Goal: Task Accomplishment & Management: Manage account settings

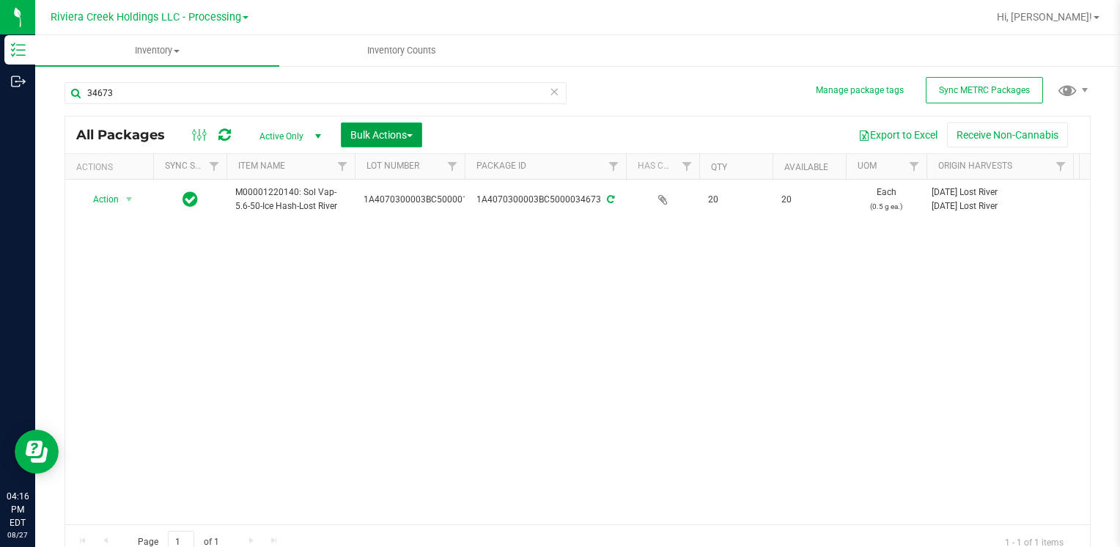
click at [422, 136] on button "Bulk Actions" at bounding box center [381, 134] width 81 height 25
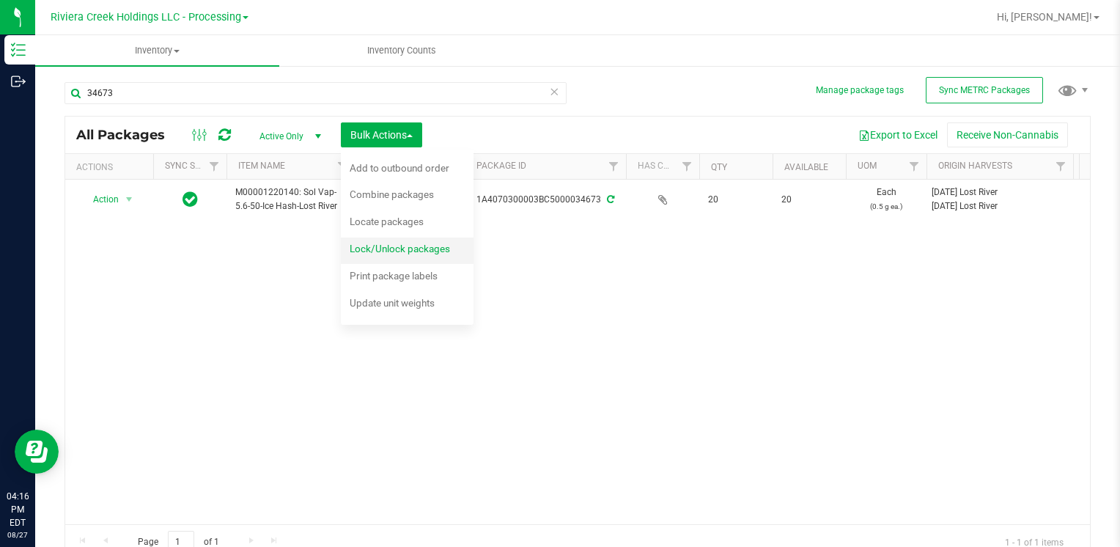
click at [423, 245] on span "Lock/Unlock packages" at bounding box center [400, 249] width 100 height 12
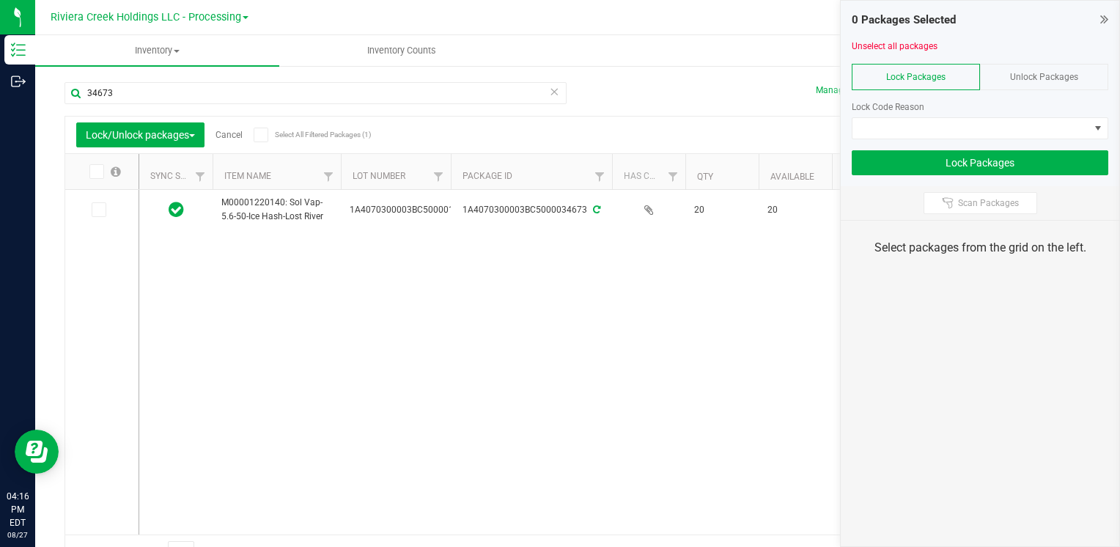
click at [1063, 78] on span "Unlock Packages" at bounding box center [1044, 77] width 68 height 10
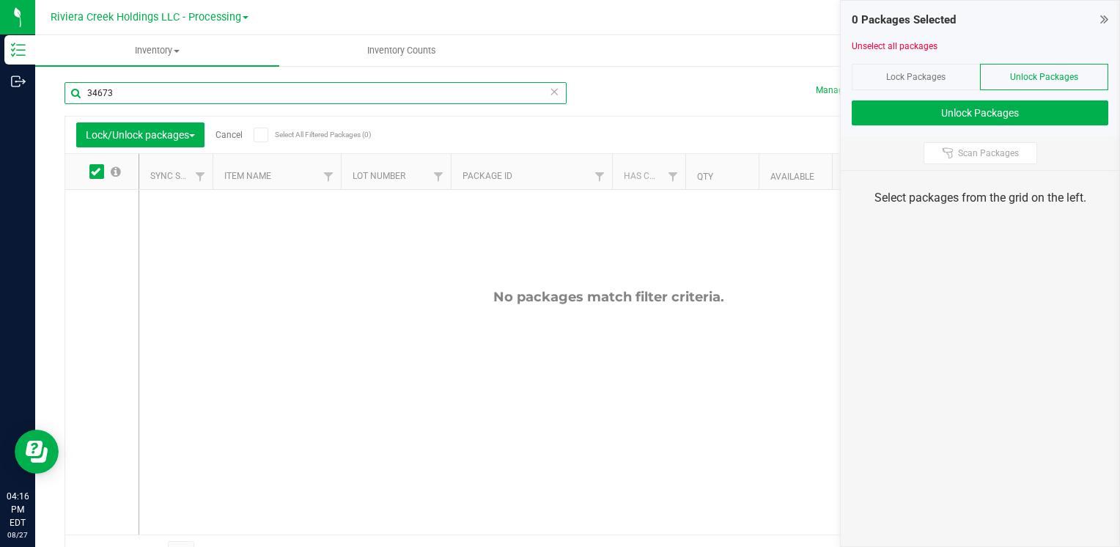
click at [179, 89] on input "34673" at bounding box center [316, 93] width 502 height 22
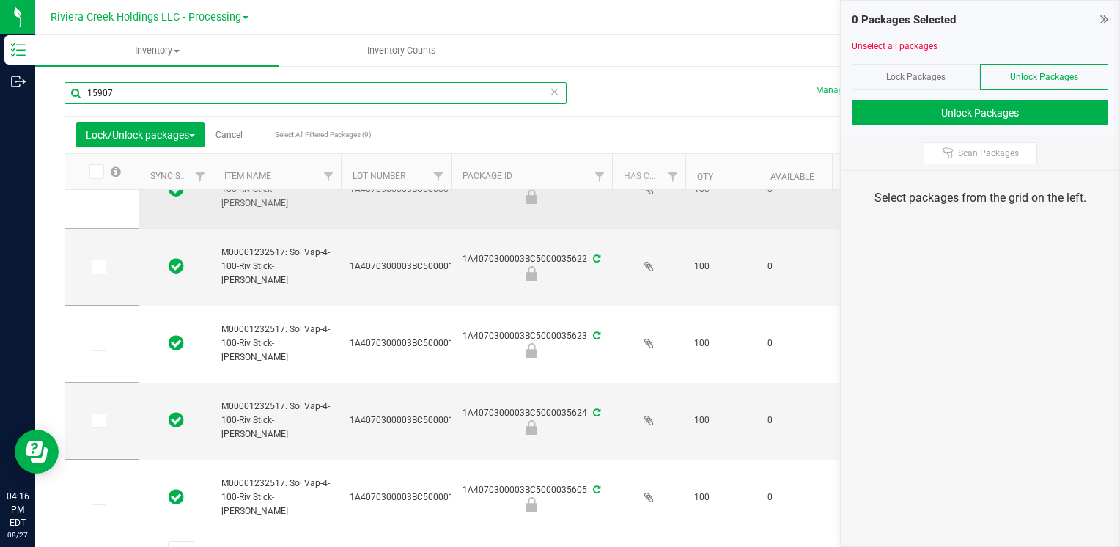
scroll to position [347, 0]
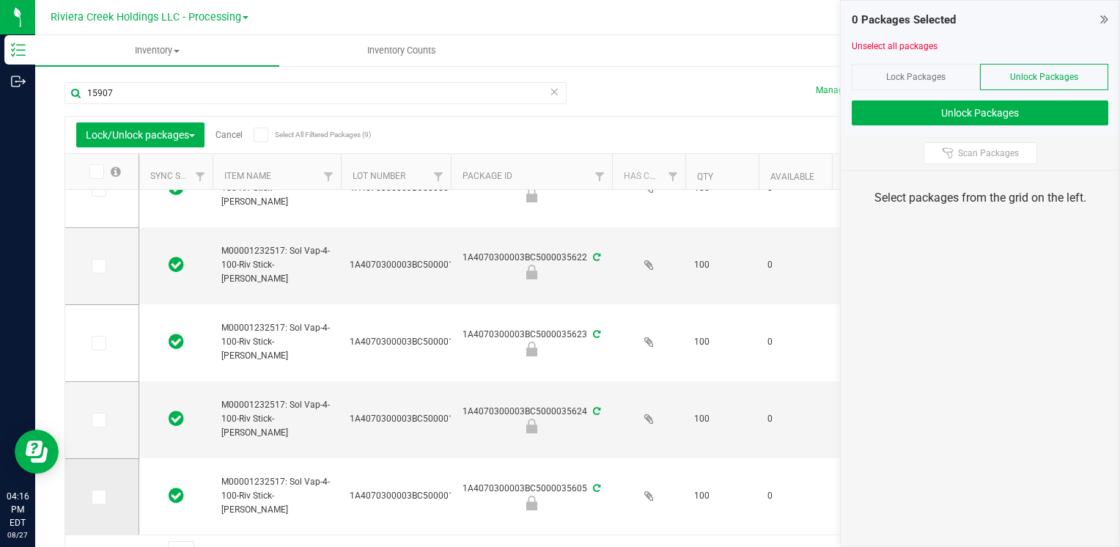
click at [98, 497] on icon at bounding box center [98, 497] width 10 height 0
click at [0, 0] on input "checkbox" at bounding box center [0, 0] width 0 height 0
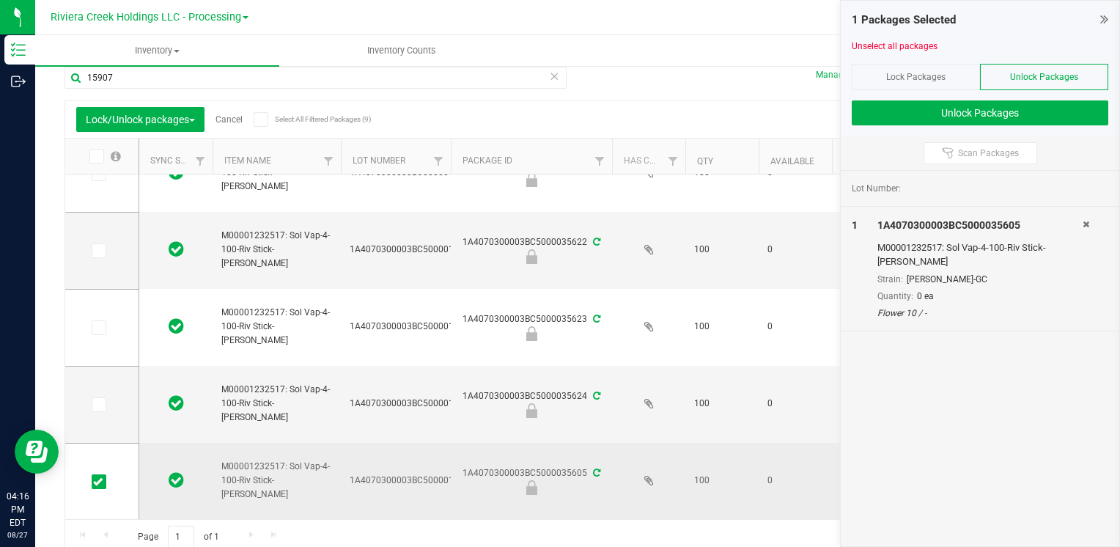
scroll to position [22, 0]
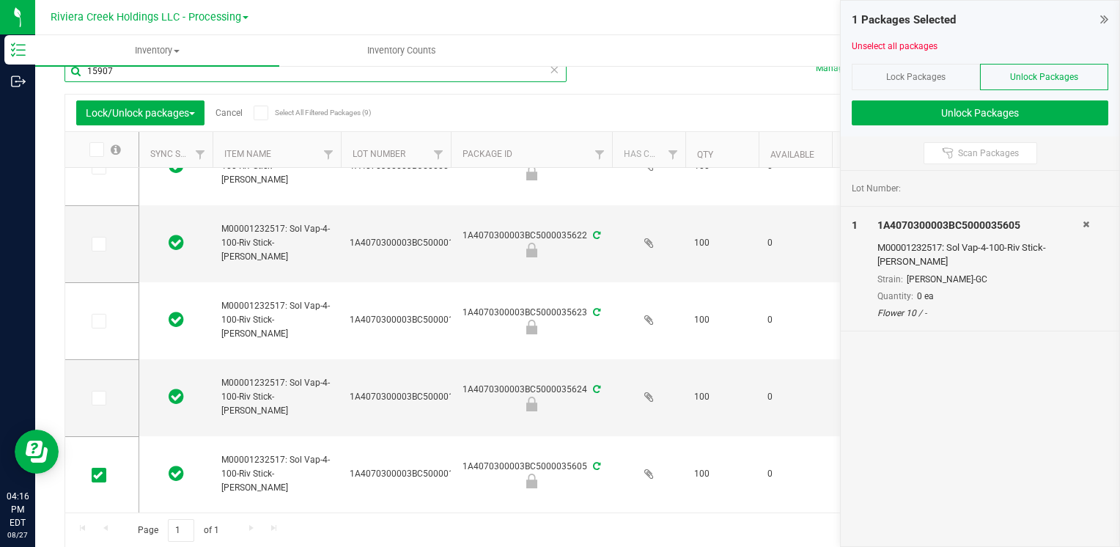
click at [180, 81] on input "15907" at bounding box center [316, 71] width 502 height 22
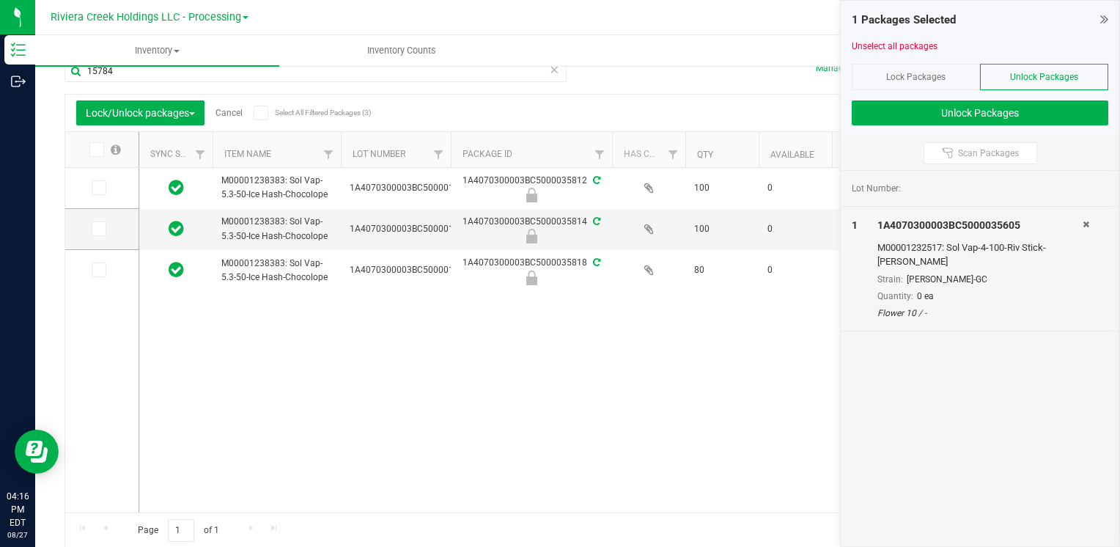
click at [99, 154] on span at bounding box center [96, 149] width 15 height 15
click at [0, 0] on input "checkbox" at bounding box center [0, 0] width 0 height 0
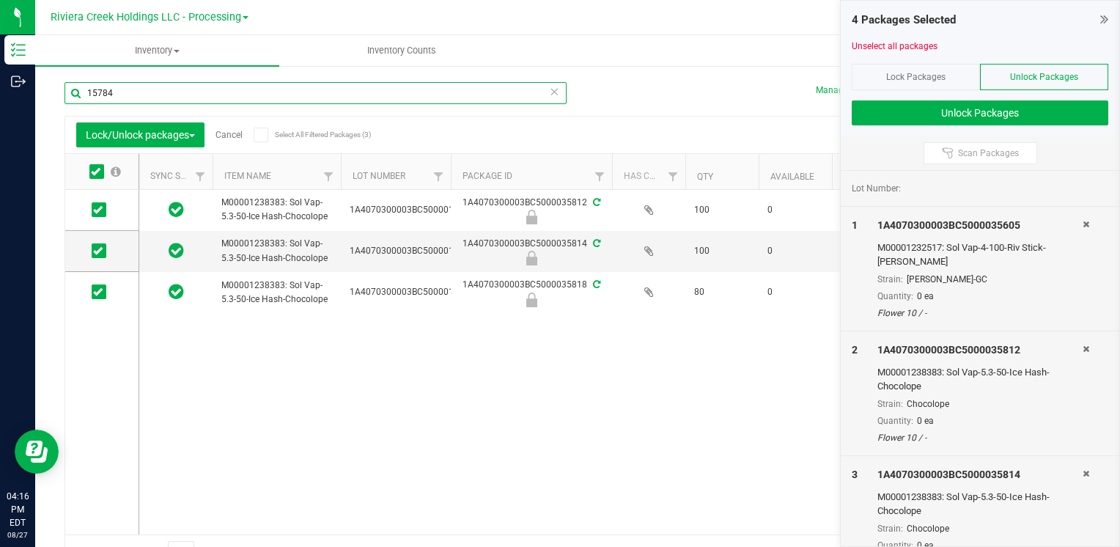
click at [120, 92] on input "15784" at bounding box center [316, 93] width 502 height 22
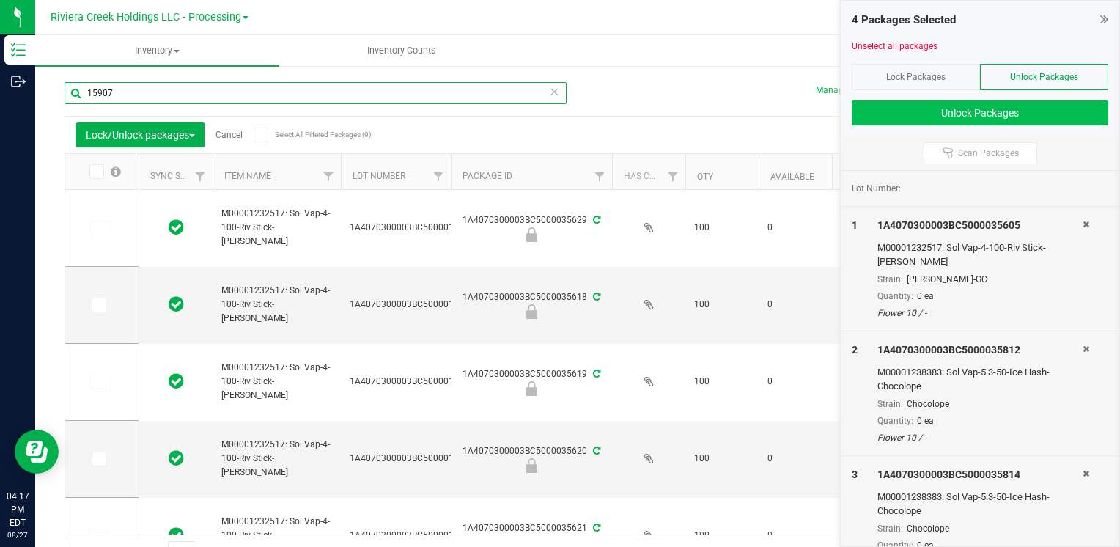
type input "15907"
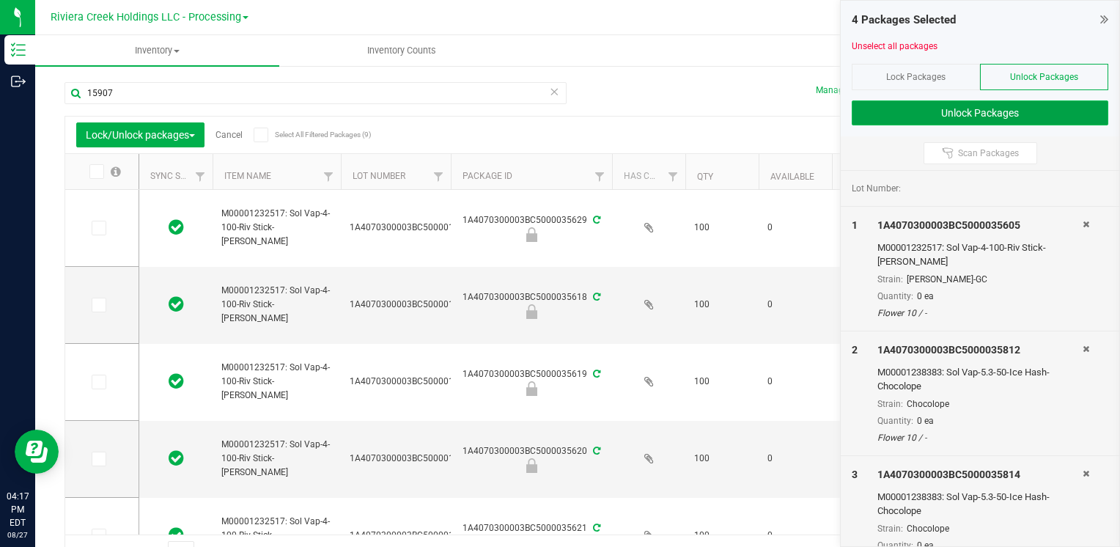
click at [884, 118] on button "Unlock Packages" at bounding box center [980, 112] width 257 height 25
